Goal: Task Accomplishment & Management: Manage account settings

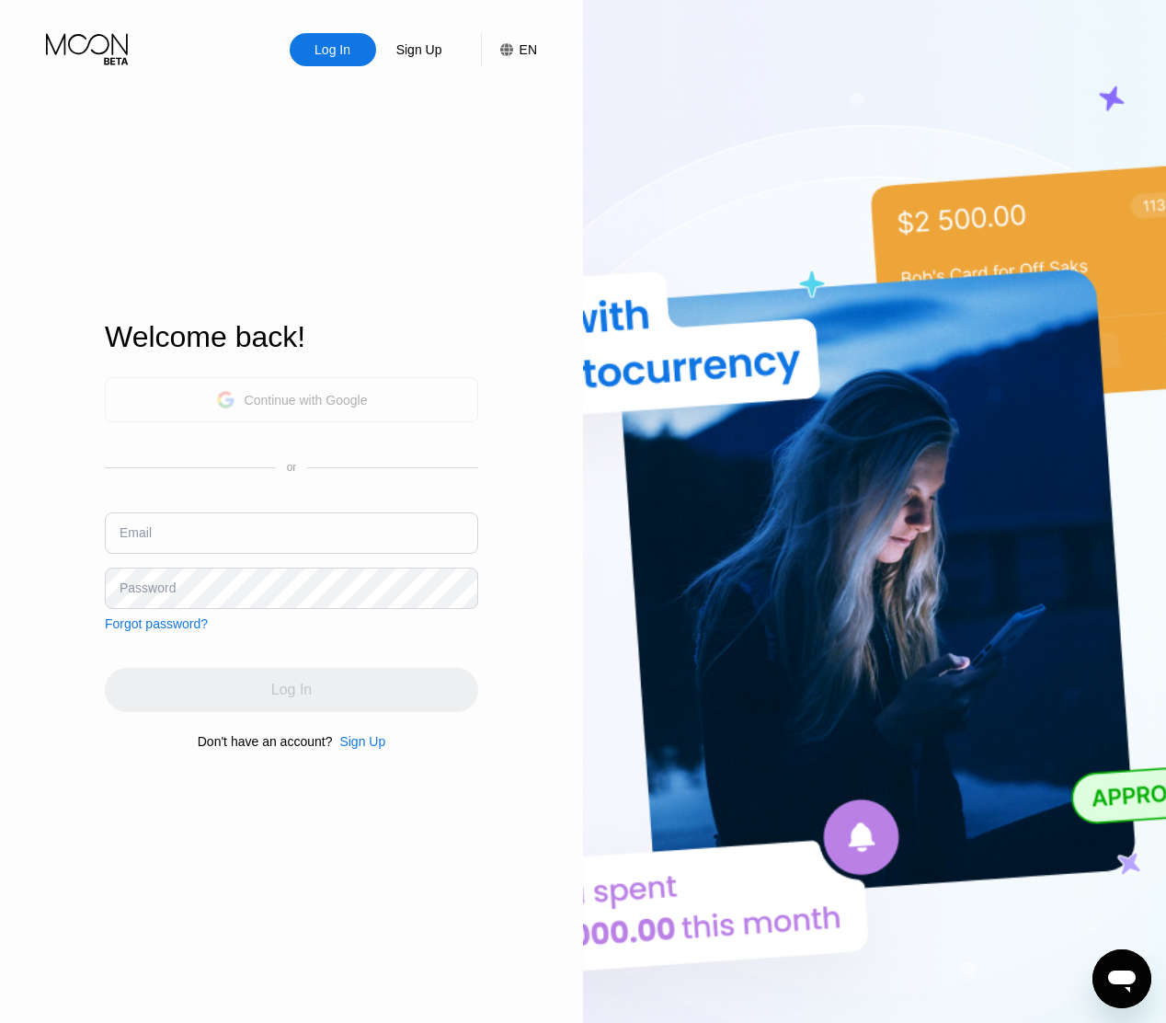
click at [288, 388] on div "Continue with Google" at bounding box center [292, 399] width 152 height 29
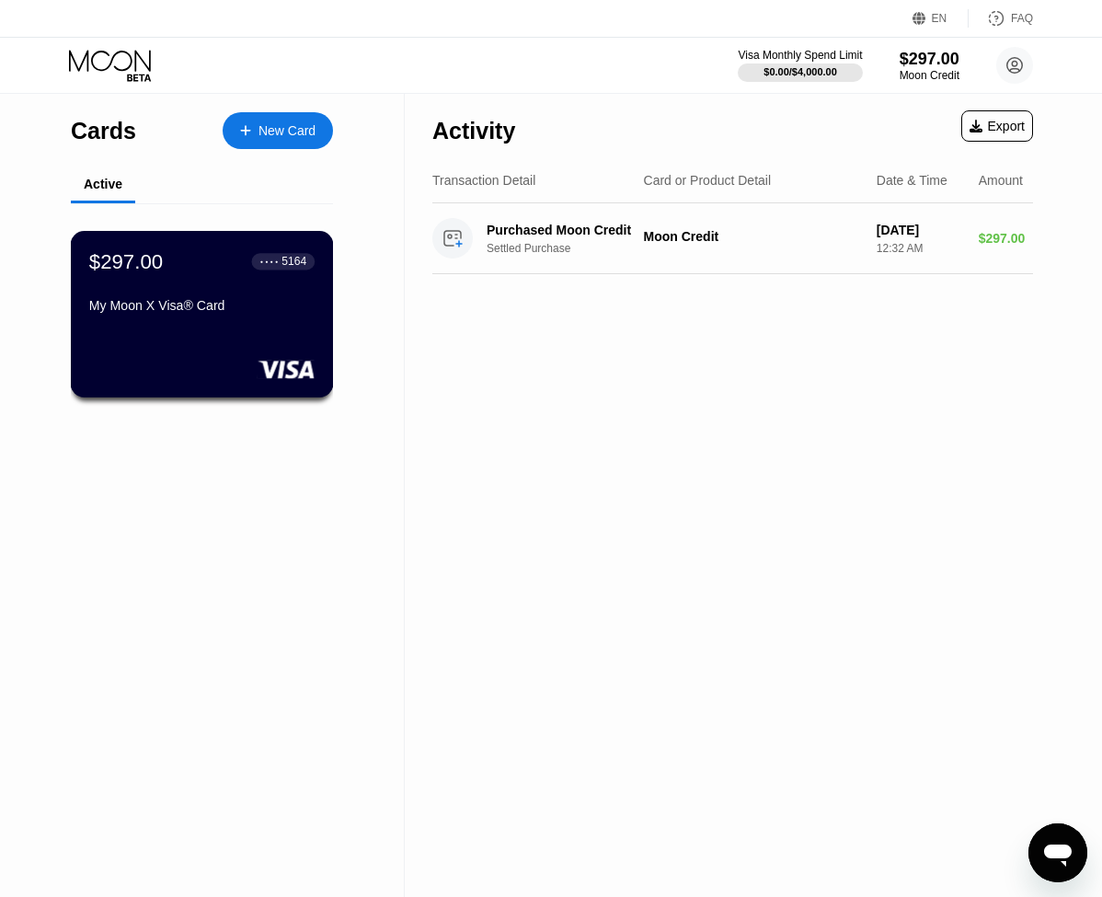
click at [292, 254] on div "● ● ● ● 5164" at bounding box center [283, 261] width 63 height 17
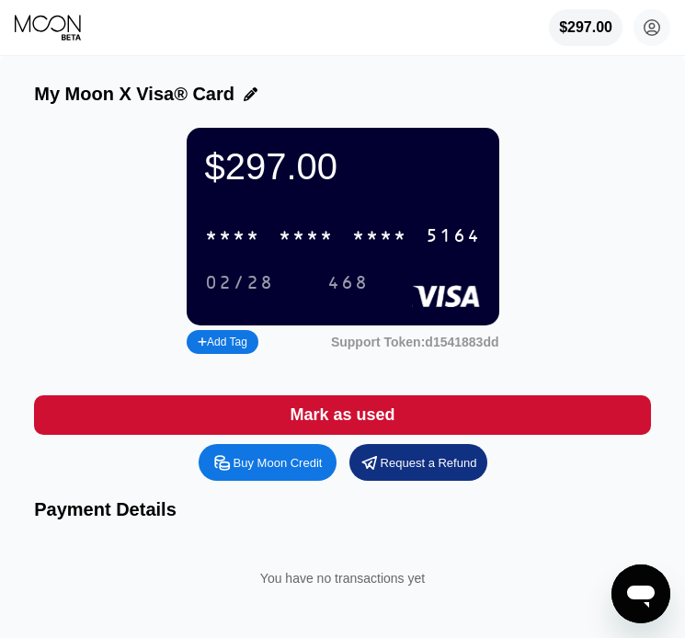
click at [373, 236] on div "* * * *" at bounding box center [379, 236] width 55 height 21
click at [472, 234] on div "5164" at bounding box center [453, 236] width 55 height 21
